Goal: Information Seeking & Learning: Learn about a topic

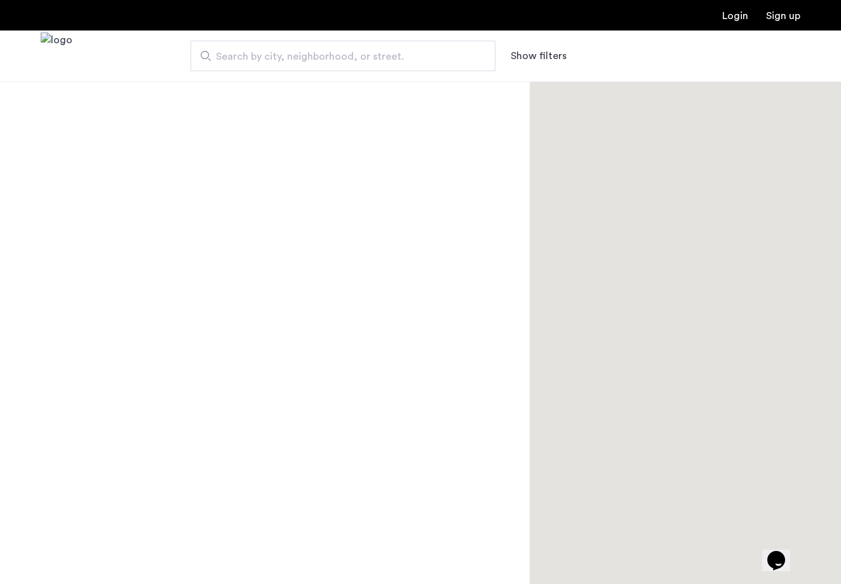
click at [247, 62] on span "Search by city, neighborhood, or street." at bounding box center [338, 56] width 244 height 15
click at [247, 62] on input "Search by city, neighborhood, or street." at bounding box center [343, 56] width 305 height 30
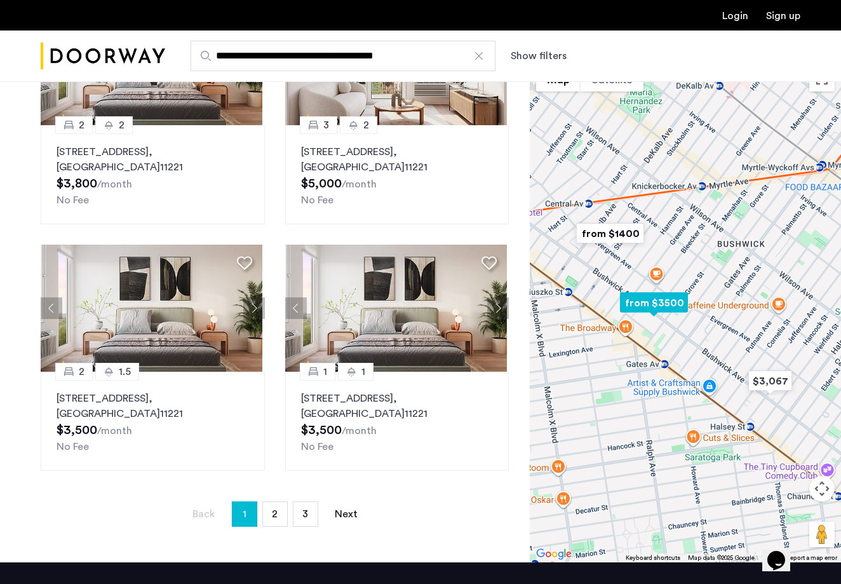
scroll to position [212, 0]
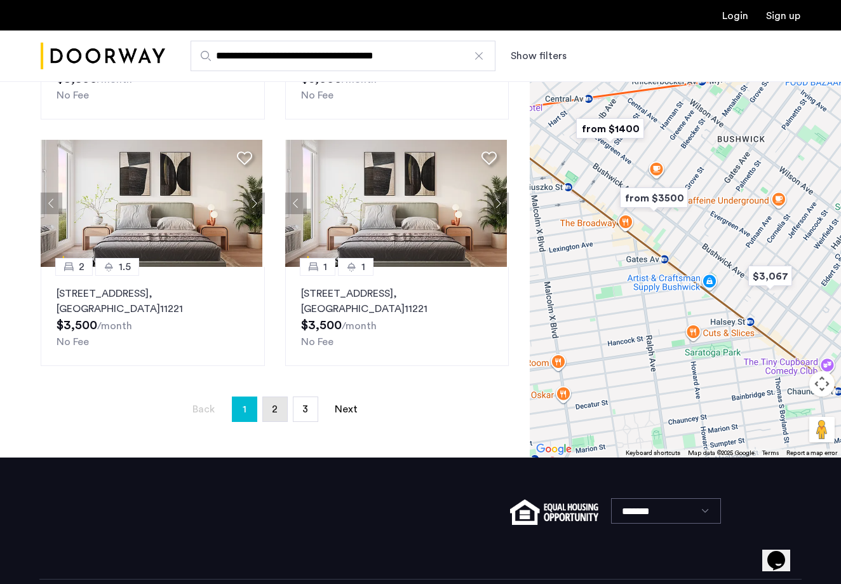
click at [272, 407] on span "2" at bounding box center [275, 409] width 6 height 10
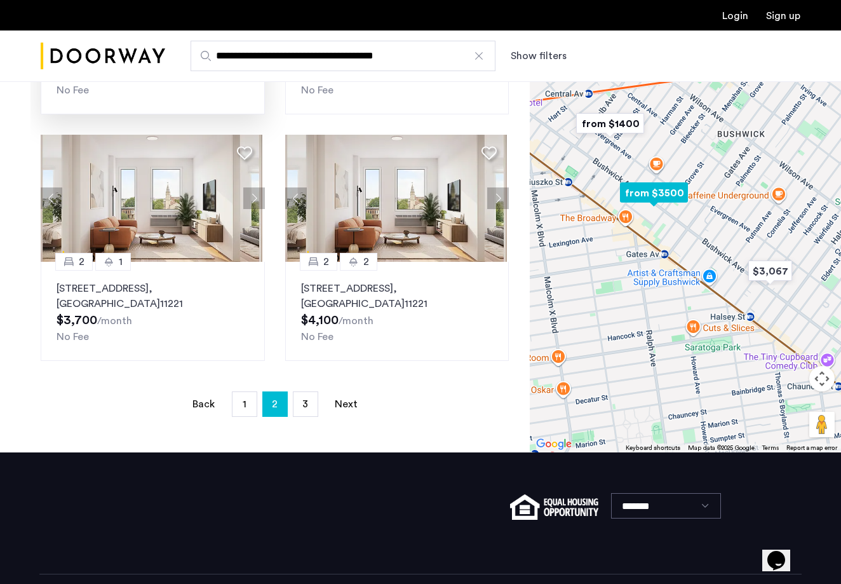
scroll to position [233, 0]
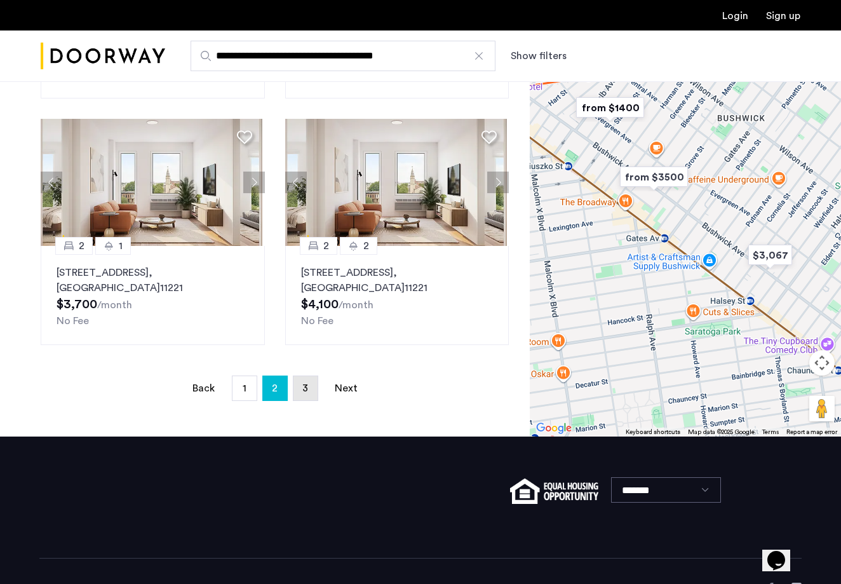
click at [310, 384] on link "page 3" at bounding box center [305, 388] width 24 height 24
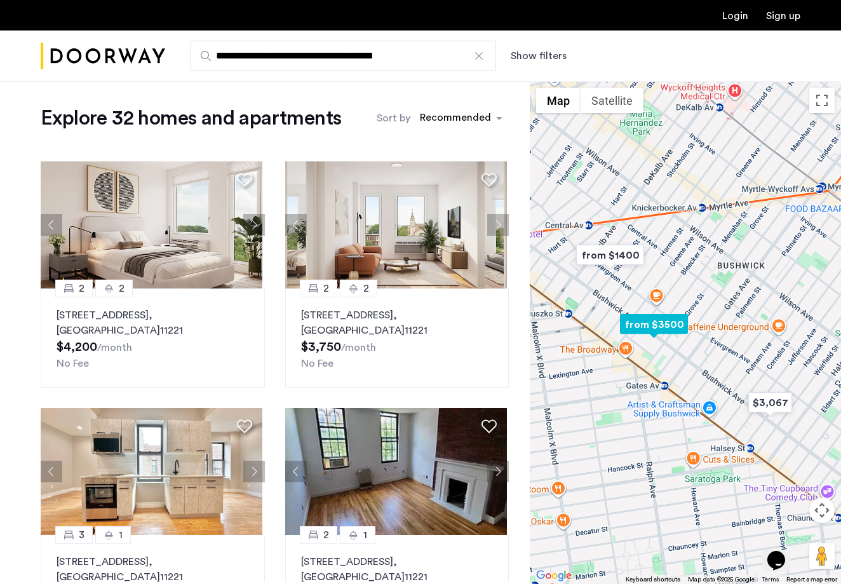
scroll to position [3, 0]
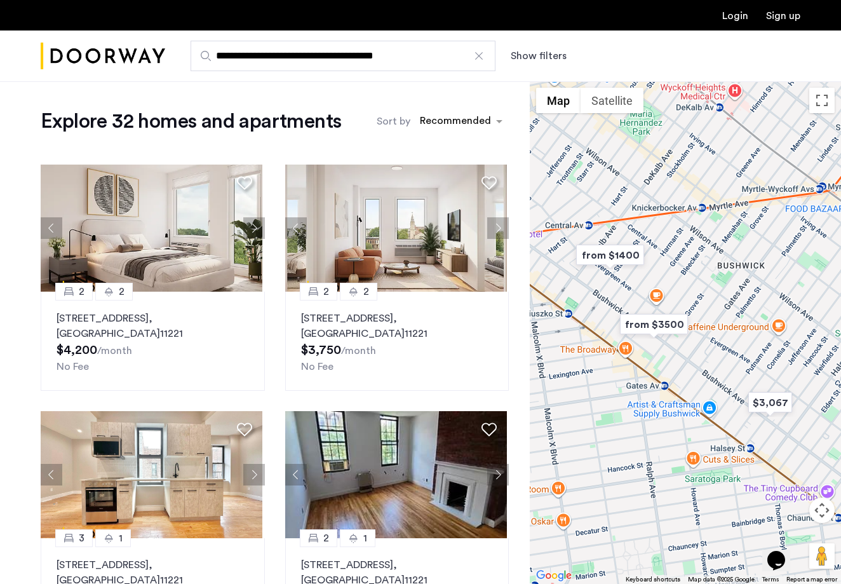
click at [420, 65] on input "**********" at bounding box center [343, 56] width 305 height 30
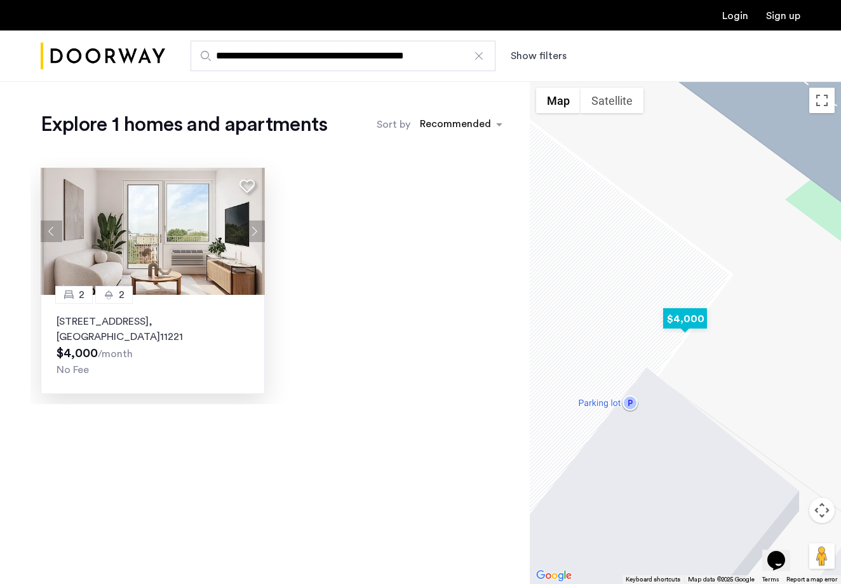
click at [164, 337] on p "[STREET_ADDRESS]" at bounding box center [153, 329] width 192 height 30
click at [155, 325] on p "[STREET_ADDRESS]" at bounding box center [153, 329] width 192 height 30
click at [155, 323] on p "[STREET_ADDRESS]" at bounding box center [153, 329] width 192 height 30
click at [138, 328] on p "[STREET_ADDRESS]" at bounding box center [153, 329] width 192 height 30
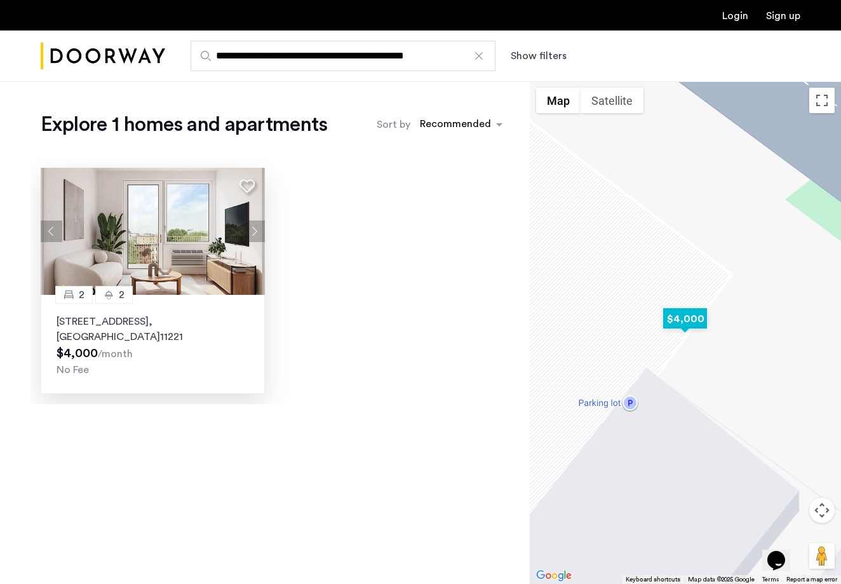
click at [138, 328] on p "[STREET_ADDRESS]" at bounding box center [153, 329] width 192 height 30
click at [97, 374] on div "No Fee" at bounding box center [153, 369] width 192 height 15
click at [51, 231] on button "Previous apartment" at bounding box center [52, 231] width 22 height 22
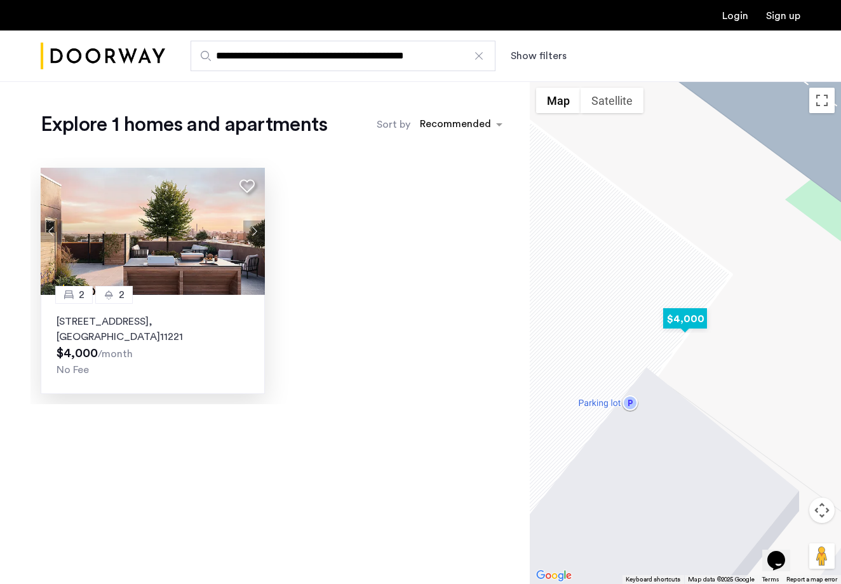
click at [87, 333] on p "[STREET_ADDRESS]" at bounding box center [153, 329] width 192 height 30
click at [81, 321] on p "[STREET_ADDRESS]" at bounding box center [153, 329] width 192 height 30
click at [257, 227] on button "Next apartment" at bounding box center [254, 231] width 22 height 22
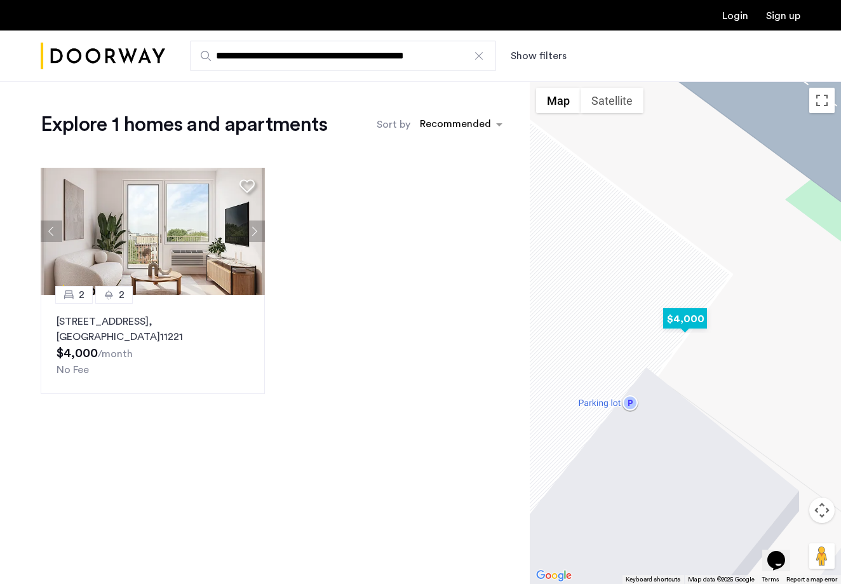
click at [257, 227] on button "Next apartment" at bounding box center [254, 231] width 22 height 22
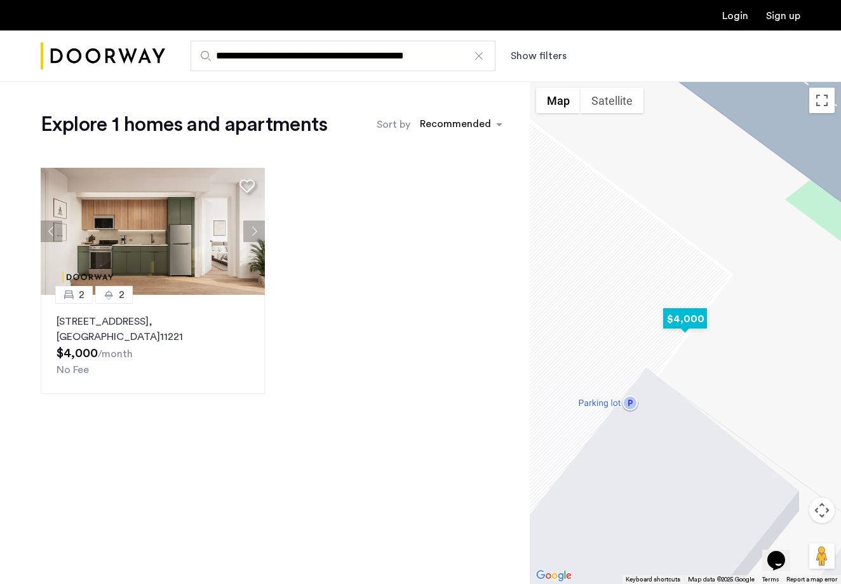
click at [257, 227] on button "Next apartment" at bounding box center [254, 231] width 22 height 22
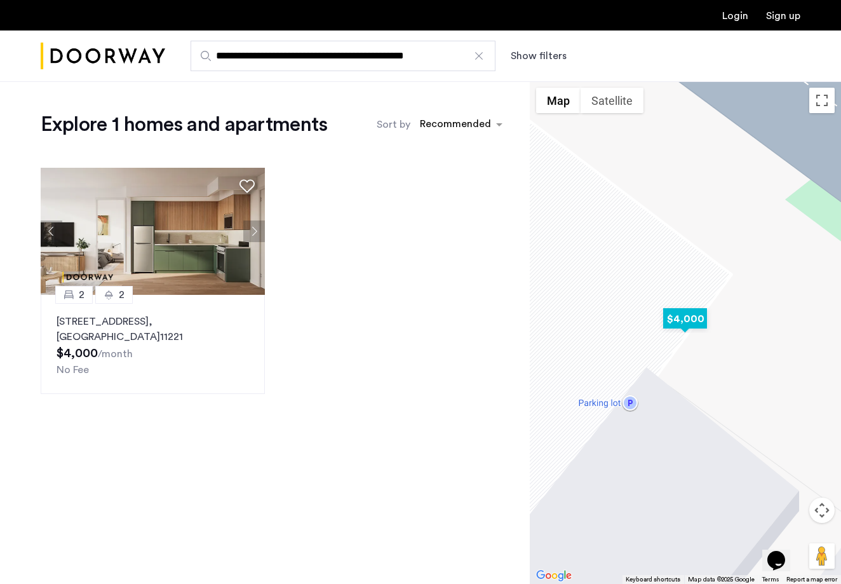
click at [121, 330] on p "[STREET_ADDRESS]" at bounding box center [153, 329] width 192 height 30
click at [248, 230] on button "Next apartment" at bounding box center [254, 231] width 22 height 22
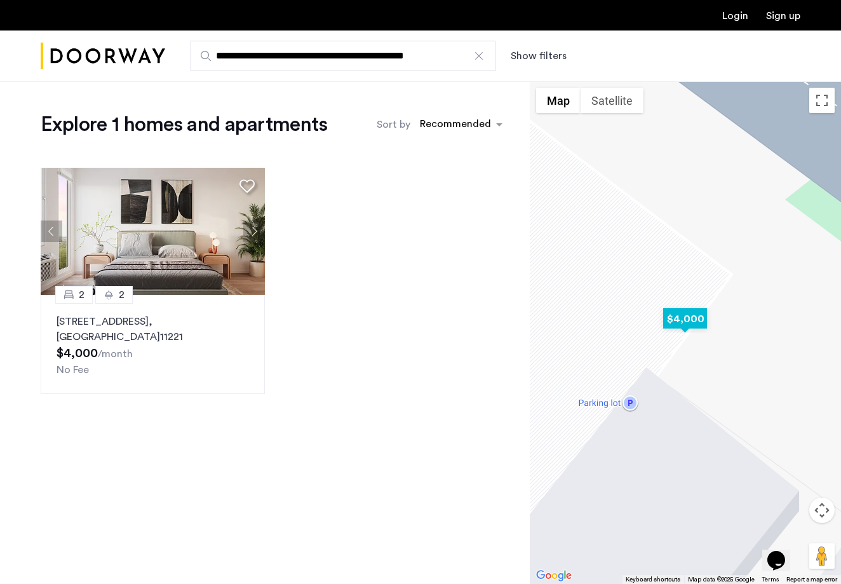
click at [98, 246] on img at bounding box center [153, 231] width 224 height 127
click at [128, 321] on p "[STREET_ADDRESS]" at bounding box center [153, 329] width 192 height 30
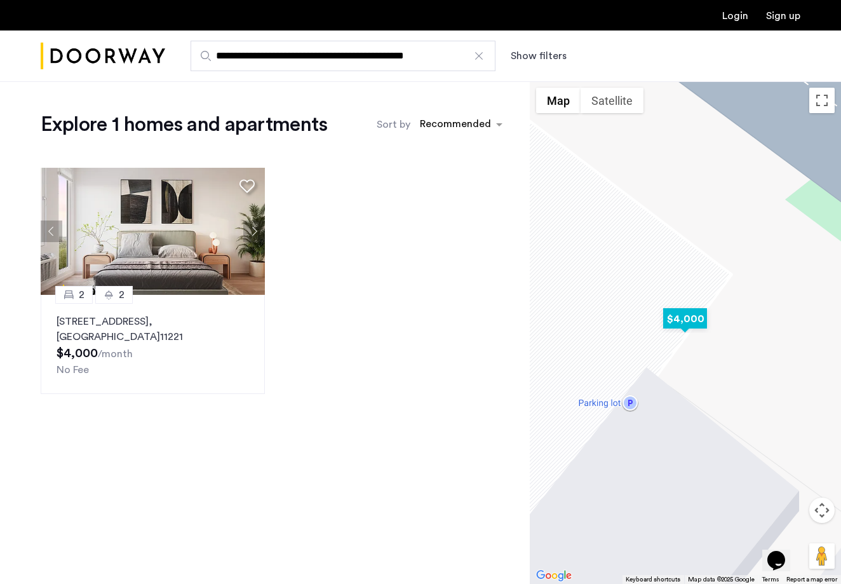
click at [128, 321] on p "[STREET_ADDRESS]" at bounding box center [153, 329] width 192 height 30
click at [129, 319] on p "[STREET_ADDRESS]" at bounding box center [153, 329] width 192 height 30
click at [100, 355] on sub "/month" at bounding box center [115, 354] width 35 height 10
click at [48, 223] on button "Previous apartment" at bounding box center [52, 231] width 22 height 22
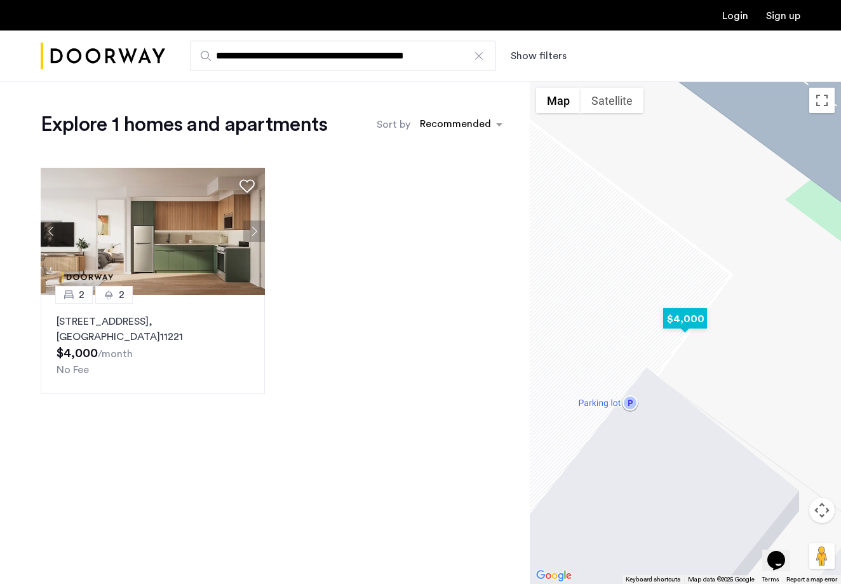
click at [121, 222] on img at bounding box center [153, 231] width 224 height 127
click at [159, 288] on img at bounding box center [153, 231] width 224 height 127
click at [145, 333] on p "[STREET_ADDRESS]" at bounding box center [153, 329] width 192 height 30
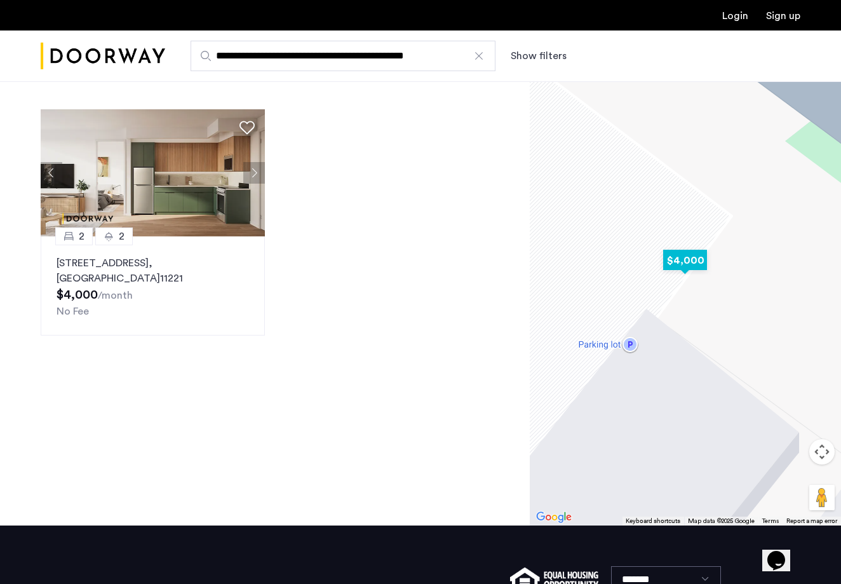
scroll to position [60, 0]
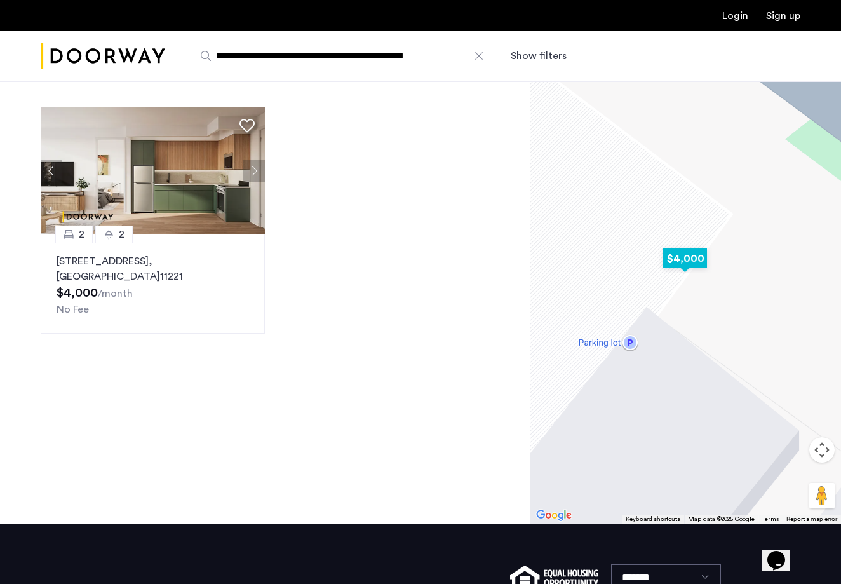
click at [134, 319] on div "2 [GEOGRAPHIC_DATA][STREET_ADDRESS] $4,000 /month No Fee" at bounding box center [153, 283] width 224 height 99
click at [93, 291] on span "$4,000" at bounding box center [77, 292] width 41 height 13
click at [59, 256] on p "[STREET_ADDRESS]" at bounding box center [153, 268] width 192 height 30
click at [43, 165] on button "Previous apartment" at bounding box center [52, 171] width 22 height 22
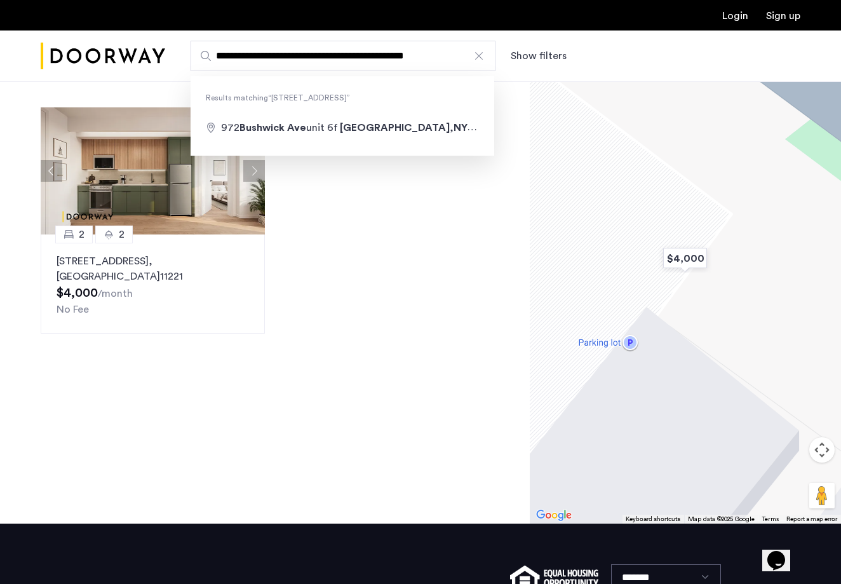
drag, startPoint x: 457, startPoint y: 54, endPoint x: 417, endPoint y: 57, distance: 40.1
click at [417, 57] on input "**********" at bounding box center [343, 56] width 305 height 30
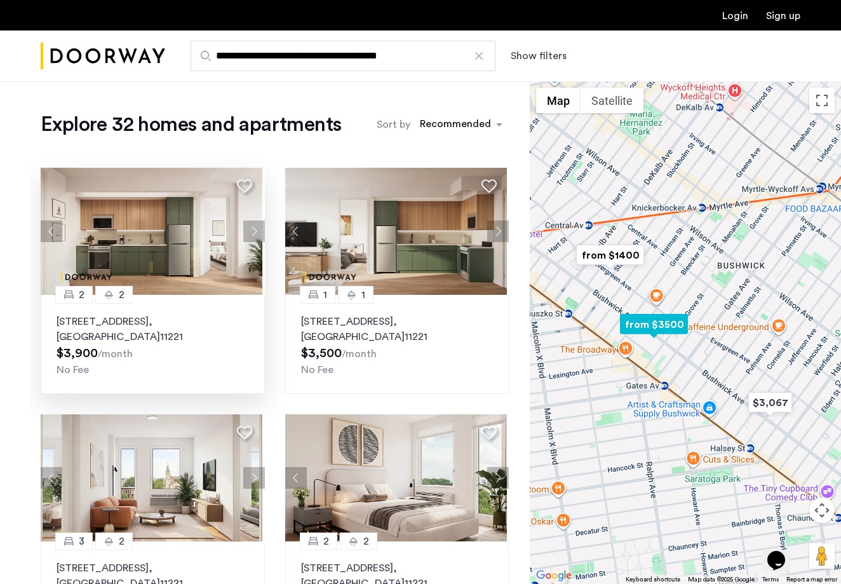
scroll to position [8, 0]
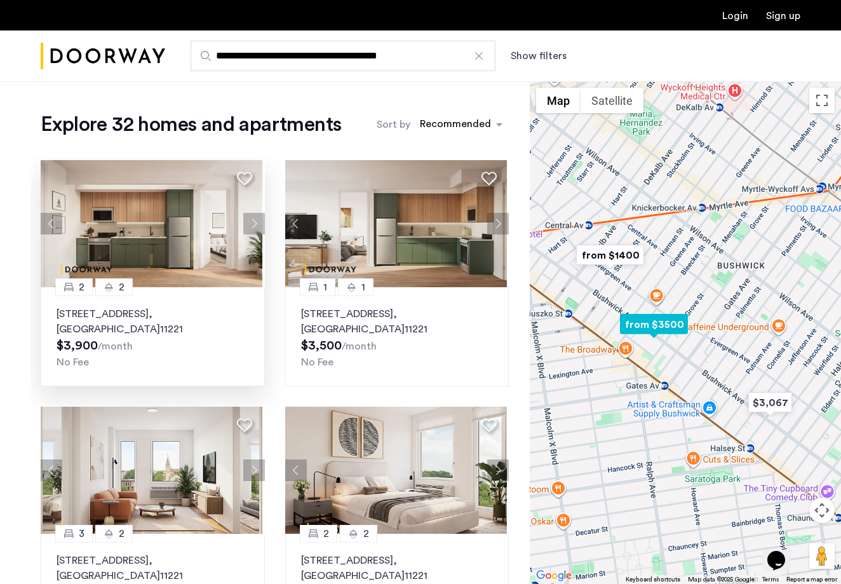
type input "**********"
click at [132, 319] on p "[STREET_ADDRESS]" at bounding box center [153, 321] width 192 height 30
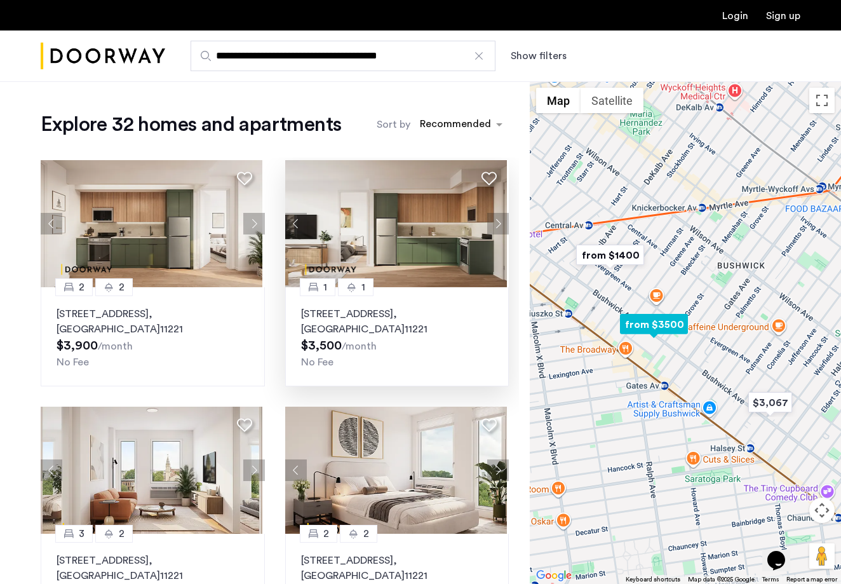
click at [333, 318] on p "[STREET_ADDRESS]" at bounding box center [397, 321] width 192 height 30
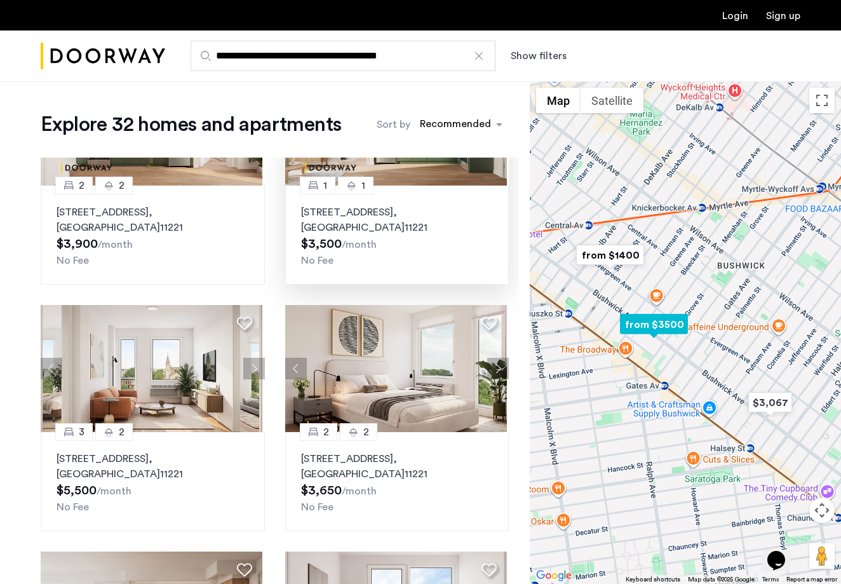
scroll to position [139, 0]
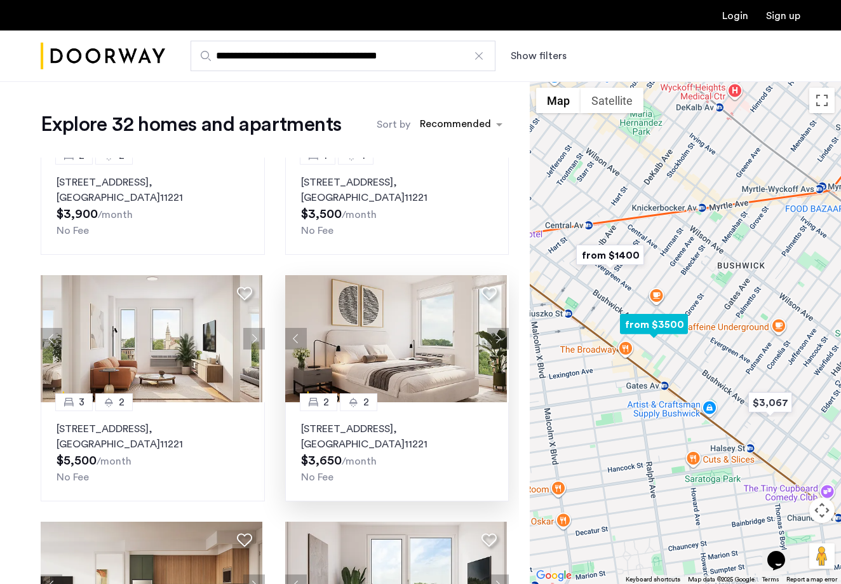
click at [329, 363] on img at bounding box center [396, 338] width 222 height 127
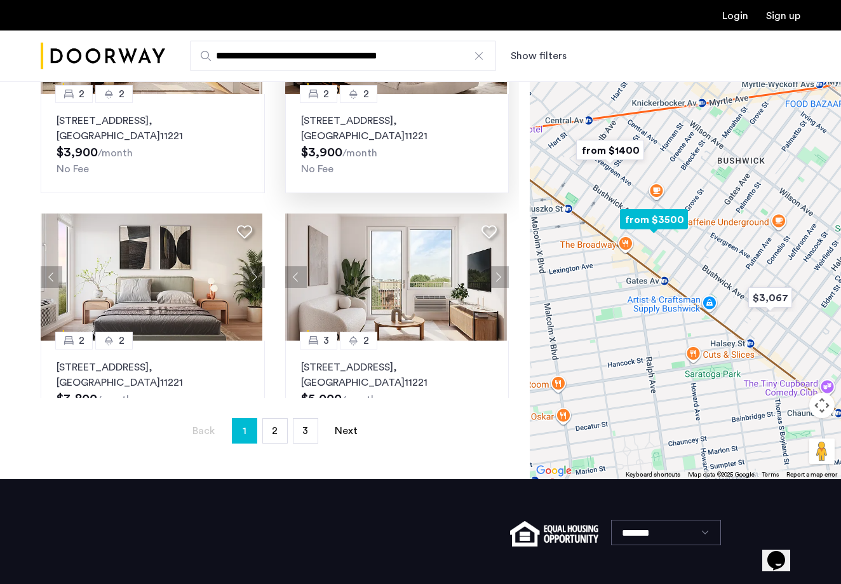
scroll to position [191, 0]
